Goal: Information Seeking & Learning: Learn about a topic

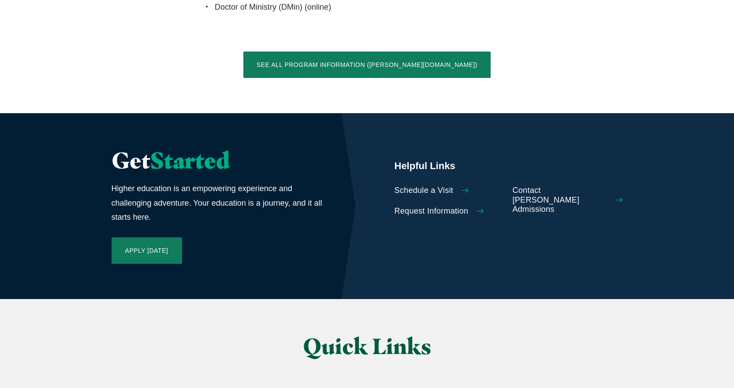
scroll to position [1939, 0]
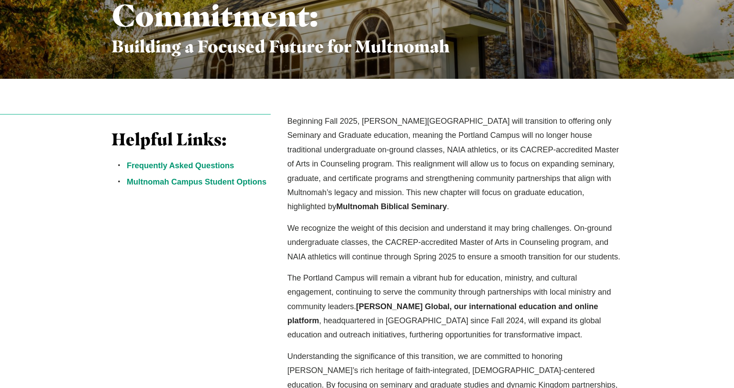
scroll to position [220, 0]
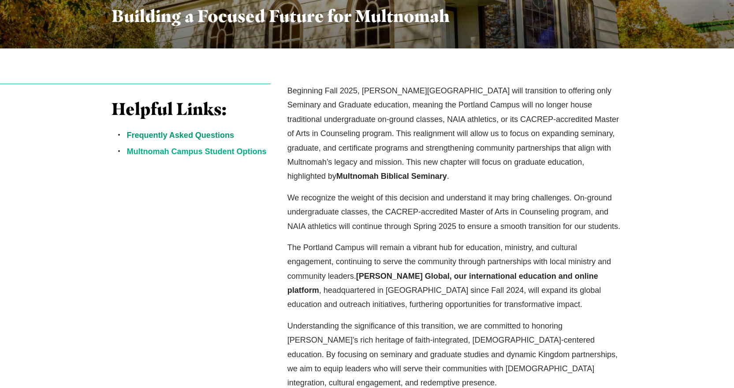
click at [216, 151] on link "Multnomah Campus Student Options" at bounding box center [197, 151] width 140 height 9
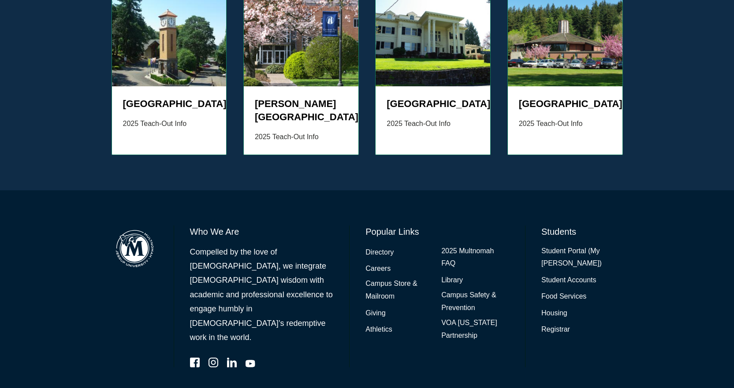
scroll to position [1028, 0]
